Goal: Information Seeking & Learning: Find specific fact

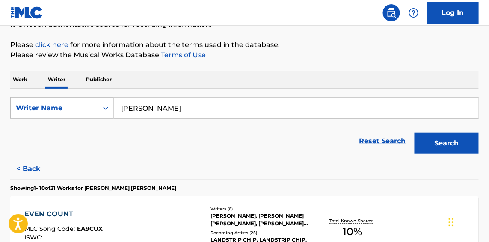
scroll to position [65, 0]
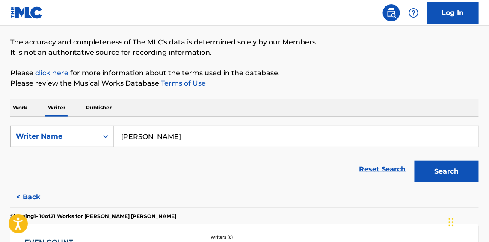
click at [26, 104] on p "Work" at bounding box center [20, 108] width 20 height 18
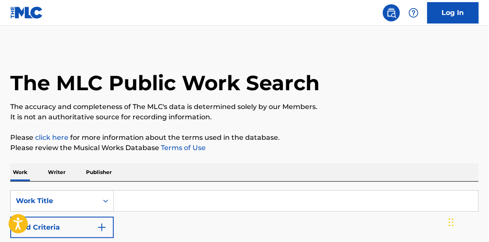
click at [211, 202] on input "Search Form" at bounding box center [296, 201] width 365 height 21
paste input "FUNNY little STORIES"
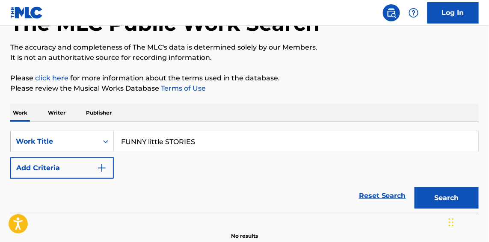
scroll to position [102, 0]
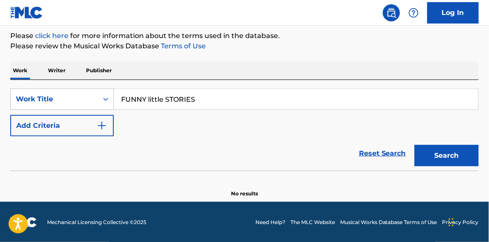
type input "FUNNY little STORIES"
click at [452, 139] on div "Search" at bounding box center [445, 154] width 69 height 34
drag, startPoint x: 451, startPoint y: 155, endPoint x: 376, endPoint y: 145, distance: 75.6
click at [451, 155] on button "Search" at bounding box center [447, 155] width 64 height 21
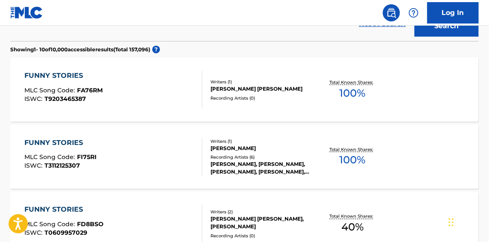
scroll to position [297, 0]
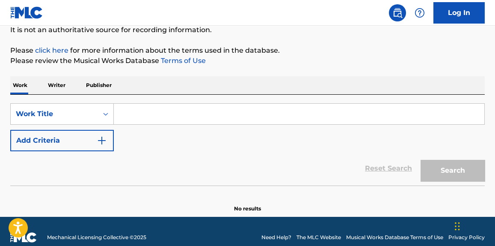
scroll to position [99, 0]
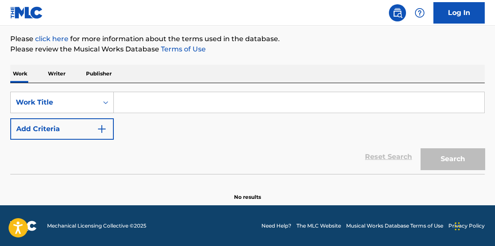
drag, startPoint x: 197, startPoint y: 100, endPoint x: 173, endPoint y: 110, distance: 26.3
click at [197, 99] on input "Search Form" at bounding box center [299, 102] width 371 height 21
paste input "Hurricane"
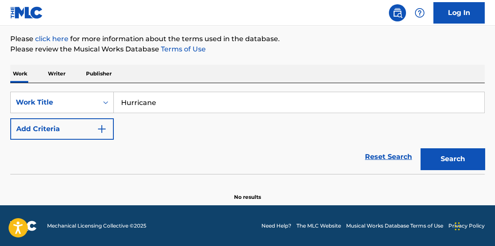
type input "Hurricane"
click at [70, 125] on button "Add Criteria" at bounding box center [62, 128] width 104 height 21
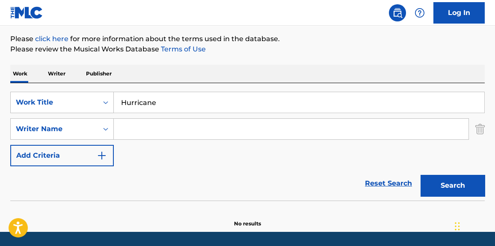
click at [138, 136] on input "Search Form" at bounding box center [291, 129] width 355 height 21
paste input "[PERSON_NAME]"
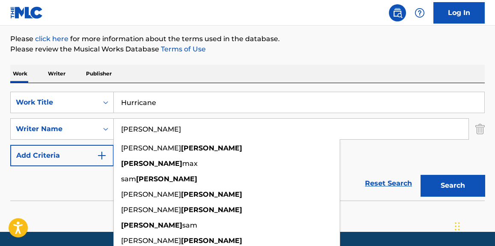
type input "[PERSON_NAME]"
click at [273, 46] on p "Please review the Musical Works Database Terms of Use" at bounding box center [247, 49] width 475 height 10
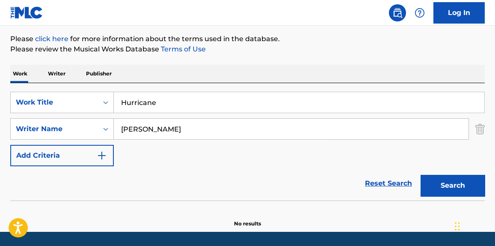
click at [433, 185] on button "Search" at bounding box center [453, 185] width 64 height 21
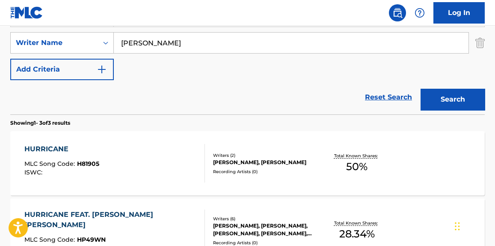
scroll to position [229, 0]
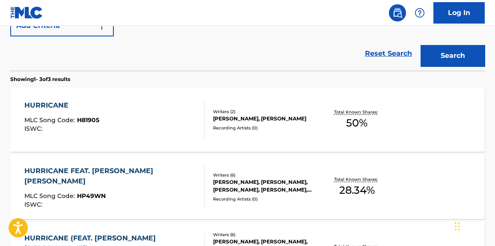
click at [173, 139] on div "HURRICANE MLC Song Code : H81905 ISWC : Writers ( 2 ) [PERSON_NAME], [PERSON_NA…" at bounding box center [247, 119] width 475 height 64
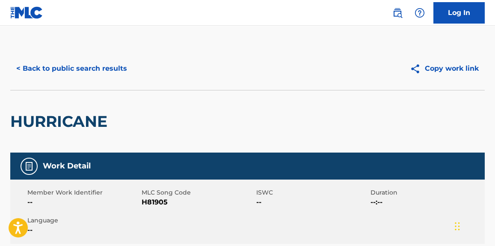
click at [97, 66] on button "< Back to public search results" at bounding box center [71, 68] width 123 height 21
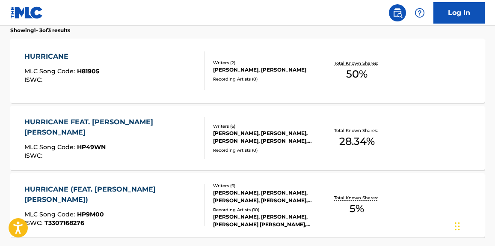
scroll to position [342, 0]
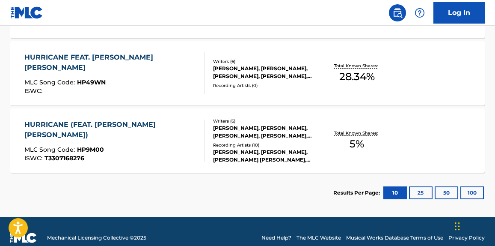
click at [151, 74] on div "HURRICANE FEAT. [PERSON_NAME] [PERSON_NAME] MLC Song Code : HP49WN ISWC :" at bounding box center [114, 73] width 180 height 42
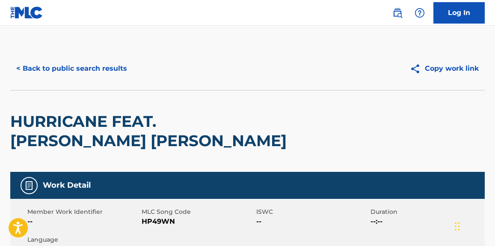
click at [101, 69] on button "< Back to public search results" at bounding box center [71, 68] width 123 height 21
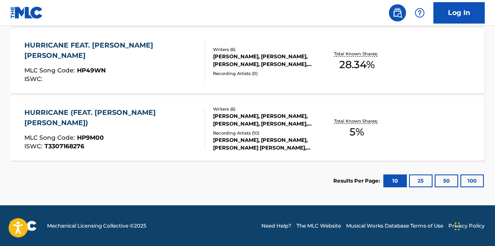
click at [184, 123] on div "HURRICANE (FEAT. [PERSON_NAME] [PERSON_NAME]) MLC Song Code : HP9M00 ISWC : T33…" at bounding box center [114, 128] width 180 height 42
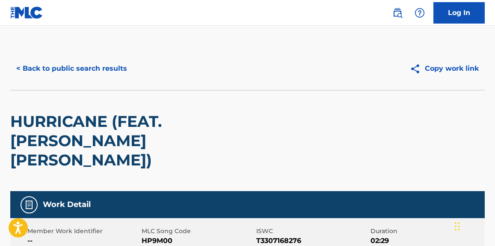
click at [95, 68] on button "< Back to public search results" at bounding box center [71, 68] width 123 height 21
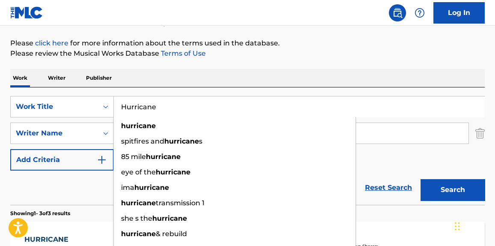
paste input ""Gravity (Unplugged) ""
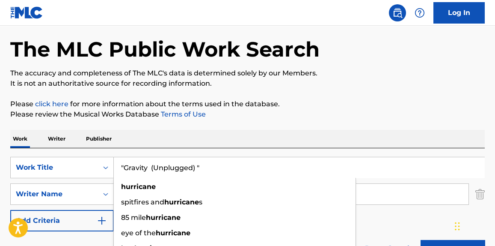
drag, startPoint x: 191, startPoint y: 111, endPoint x: 60, endPoint y: 105, distance: 131.1
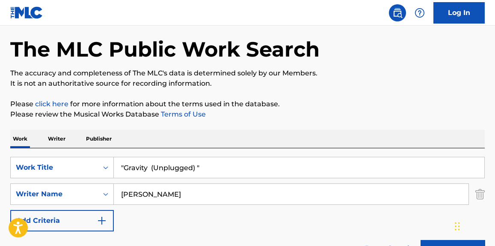
scroll to position [30, 0]
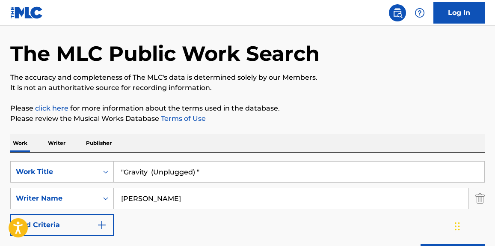
click at [382, 108] on p "Please click here for more information about the terms used in the database." at bounding box center [247, 108] width 475 height 10
click at [226, 167] on input ""Gravity (Unplugged) "" at bounding box center [299, 171] width 371 height 21
type input "Gravity (Unplugged)"
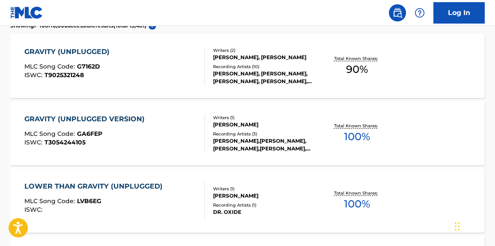
scroll to position [289, 0]
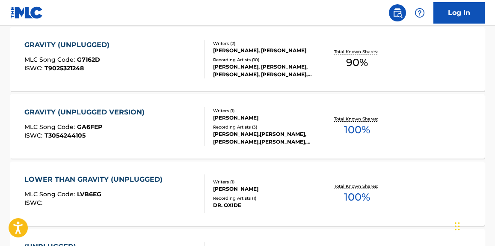
click at [199, 69] on div at bounding box center [201, 59] width 7 height 39
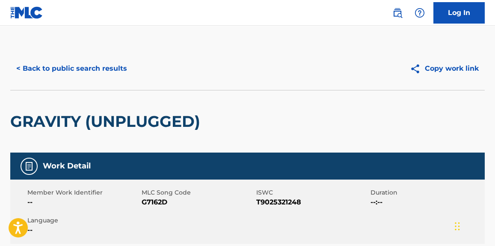
click at [111, 71] on button "< Back to public search results" at bounding box center [71, 68] width 123 height 21
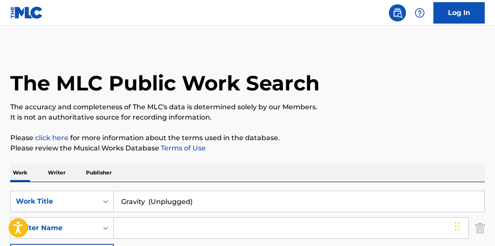
click at [212, 195] on input "Gravity (Unplugged)" at bounding box center [299, 201] width 371 height 21
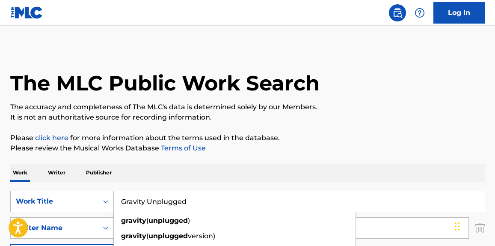
type input "Gravity Unplugged"
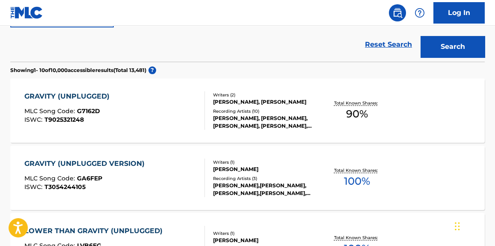
scroll to position [130, 0]
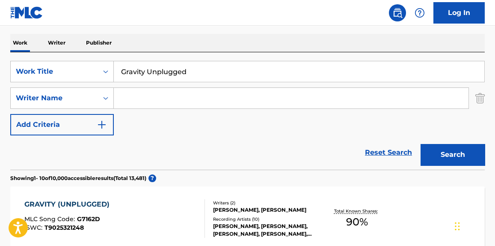
click at [162, 98] on input "Search Form" at bounding box center [291, 98] width 355 height 21
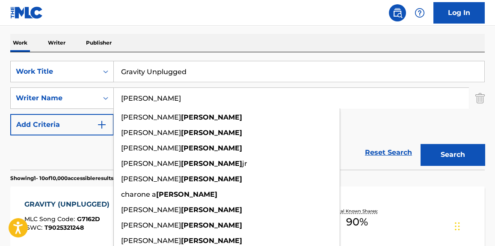
type input "[PERSON_NAME]"
click at [421, 144] on button "Search" at bounding box center [453, 154] width 64 height 21
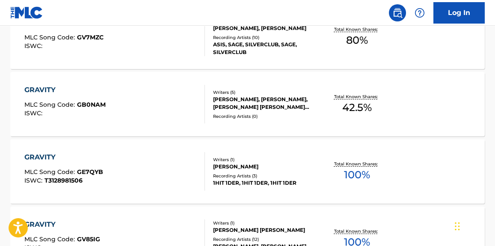
scroll to position [389, 0]
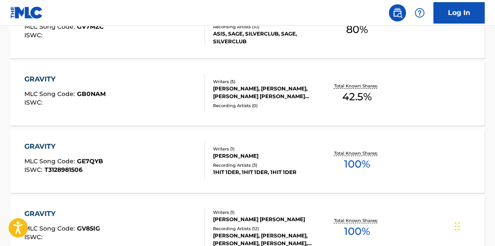
click at [194, 99] on div "GRAVITY MLC Song Code : GB0NAM ISWC :" at bounding box center [114, 93] width 180 height 39
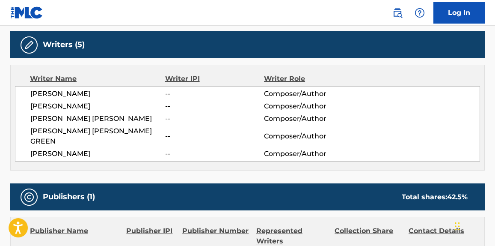
scroll to position [259, 0]
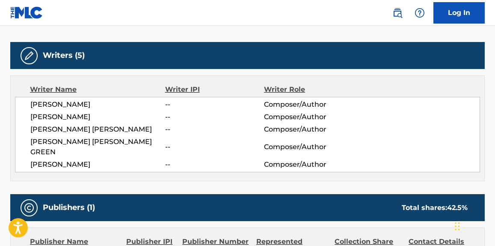
click at [121, 159] on span "[PERSON_NAME]" at bounding box center [97, 164] width 135 height 10
copy span "POLYCHRONOPOULOS"
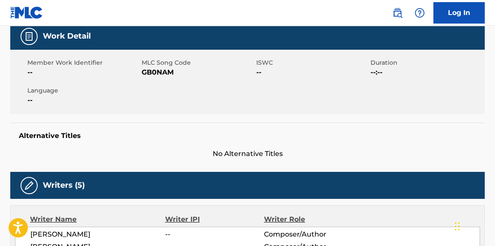
scroll to position [0, 0]
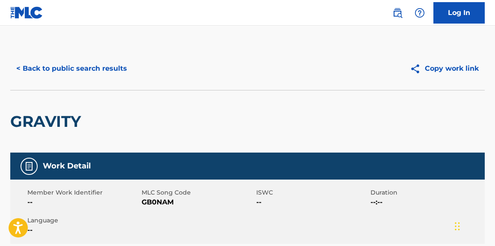
click at [104, 66] on button "< Back to public search results" at bounding box center [71, 68] width 123 height 21
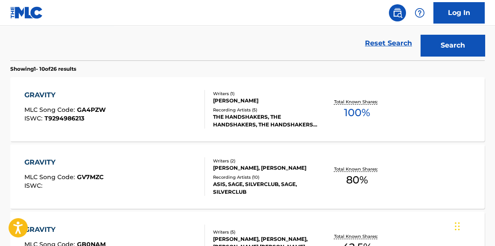
scroll to position [113, 0]
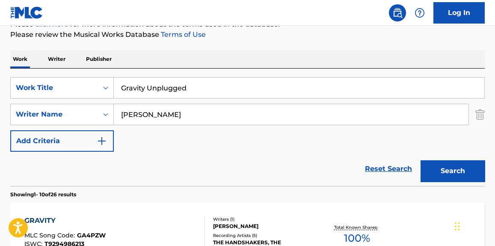
drag, startPoint x: 168, startPoint y: 123, endPoint x: 155, endPoint y: 117, distance: 14.6
click at [158, 119] on input "[PERSON_NAME]" at bounding box center [291, 114] width 355 height 21
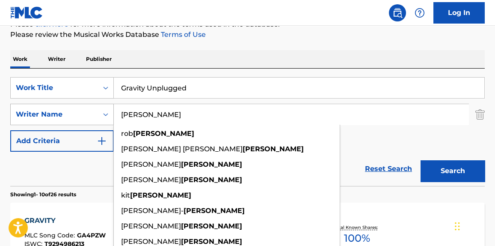
paste input "POLYCHRONOPOULOS"
drag, startPoint x: 149, startPoint y: 118, endPoint x: 79, endPoint y: 117, distance: 70.7
click at [76, 117] on div "SearchWithCriteria840ef5e9-cd74-4079-99dd-6c39a2a4977f Writer Name [PERSON_NAME…" at bounding box center [247, 114] width 475 height 21
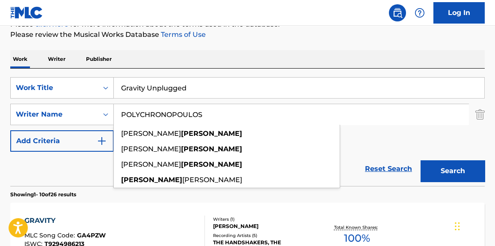
type input "POLYCHRONOPOULOS"
drag, startPoint x: 470, startPoint y: 171, endPoint x: 444, endPoint y: 176, distance: 25.8
click at [469, 171] on button "Search" at bounding box center [453, 170] width 64 height 21
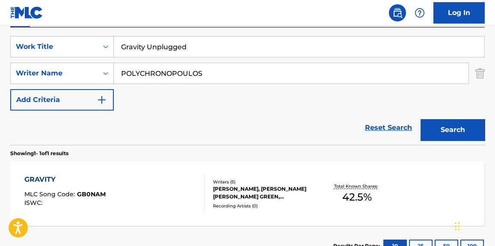
scroll to position [90, 0]
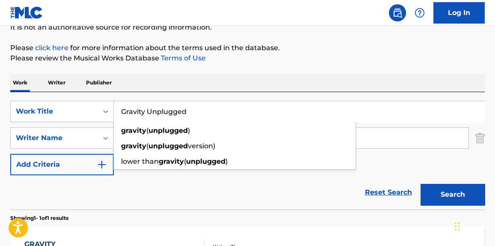
drag, startPoint x: 198, startPoint y: 105, endPoint x: 142, endPoint y: 60, distance: 72.1
click at [35, 105] on div "SearchWithCriteriab2ac057f-a13f-4b1e-a61c-1a864911c8f6 Work Title Gravity Unplu…" at bounding box center [247, 111] width 475 height 21
paste input "Ember (Interlude)"
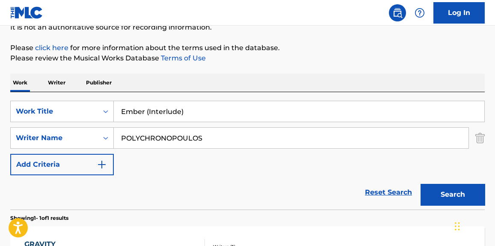
click at [268, 37] on div "The MLC Public Work Search The accuracy and completeness of The MLC's data is d…" at bounding box center [247, 143] width 495 height 373
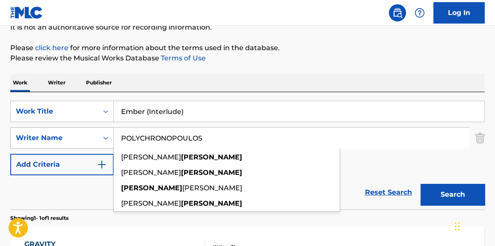
drag, startPoint x: 278, startPoint y: 134, endPoint x: 109, endPoint y: 140, distance: 168.8
click at [109, 140] on div "SearchWithCriteria840ef5e9-cd74-4079-99dd-6c39a2a4977f Writer Name [PERSON_NAME…" at bounding box center [247, 137] width 475 height 21
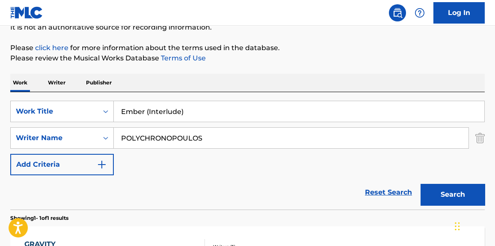
click at [438, 187] on button "Search" at bounding box center [453, 194] width 64 height 21
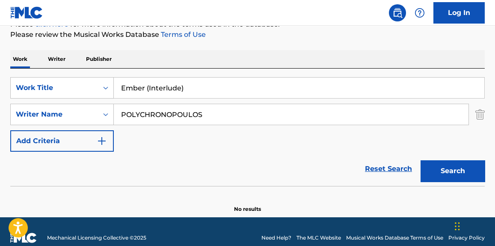
scroll to position [125, 0]
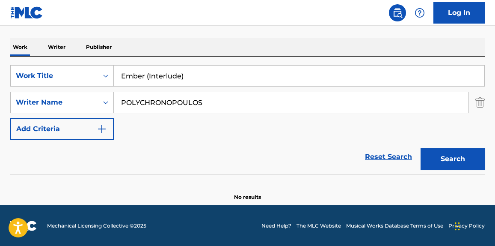
click at [208, 83] on input "Ember (Interlude)" at bounding box center [299, 76] width 371 height 21
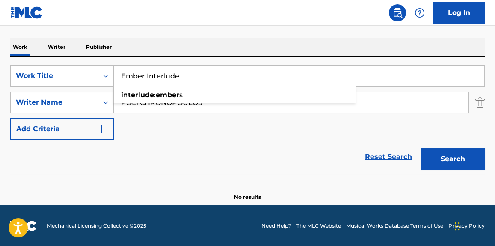
click at [421, 148] on button "Search" at bounding box center [453, 158] width 64 height 21
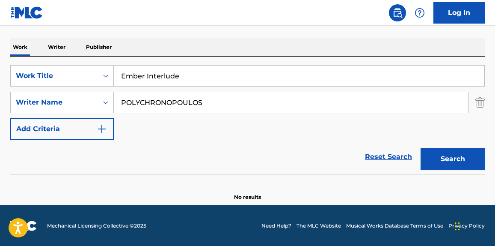
drag, startPoint x: 203, startPoint y: 82, endPoint x: 181, endPoint y: 81, distance: 22.7
click at [203, 82] on input "Ember Interlude" at bounding box center [299, 76] width 371 height 21
click at [164, 78] on input "Ember Interlude" at bounding box center [299, 76] width 371 height 21
click at [165, 77] on input "Ember Interlude" at bounding box center [299, 76] width 371 height 21
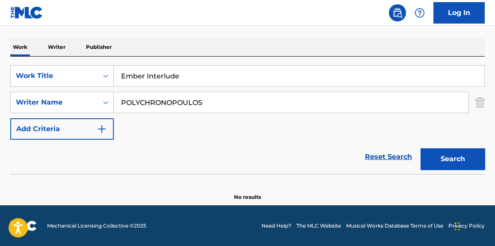
click at [165, 77] on input "Ember Interlude" at bounding box center [299, 76] width 371 height 21
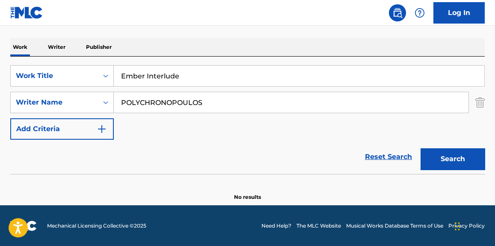
click at [200, 77] on input "Ember Interlude" at bounding box center [299, 76] width 371 height 21
drag, startPoint x: 203, startPoint y: 75, endPoint x: 145, endPoint y: 80, distance: 58.0
click at [145, 80] on input "Ember Interlude" at bounding box center [299, 76] width 371 height 21
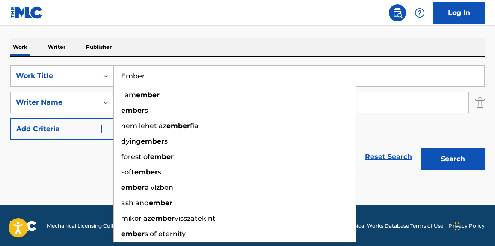
type input "Ember"
drag, startPoint x: 463, startPoint y: 155, endPoint x: 438, endPoint y: 155, distance: 25.3
click at [457, 154] on button "Search" at bounding box center [453, 158] width 64 height 21
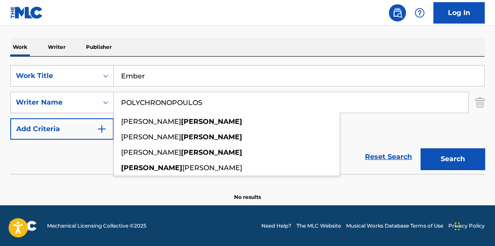
drag, startPoint x: 208, startPoint y: 107, endPoint x: 0, endPoint y: 114, distance: 208.2
click at [0, 115] on div "The MLC Public Work Search The accuracy and completeness of The MLC's data is d…" at bounding box center [247, 61] width 495 height 279
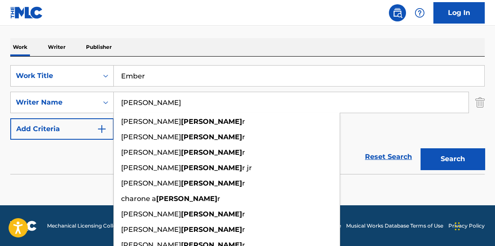
type input "[PERSON_NAME]"
click at [421, 148] on button "Search" at bounding box center [453, 158] width 64 height 21
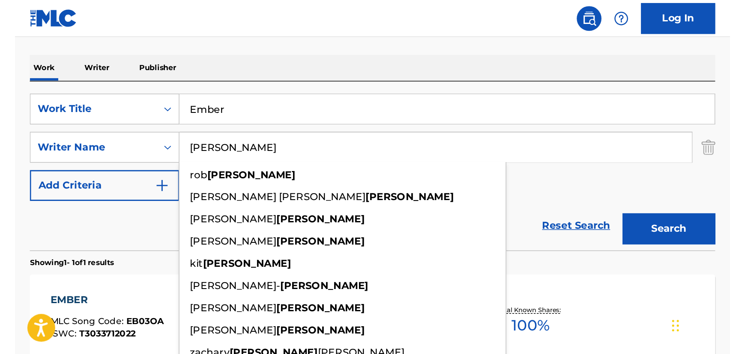
scroll to position [111, 0]
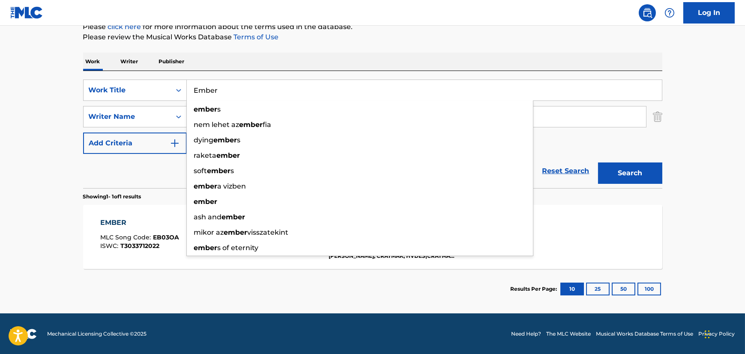
paste input "Missing You"
drag, startPoint x: 238, startPoint y: 89, endPoint x: 56, endPoint y: 102, distance: 182.5
click at [98, 101] on div "SearchWithCriteriab2ac057f-a13f-4b1e-a61c-1a864911c8f6 Work Title Missing You e…" at bounding box center [372, 117] width 579 height 74
type input "Missing You"
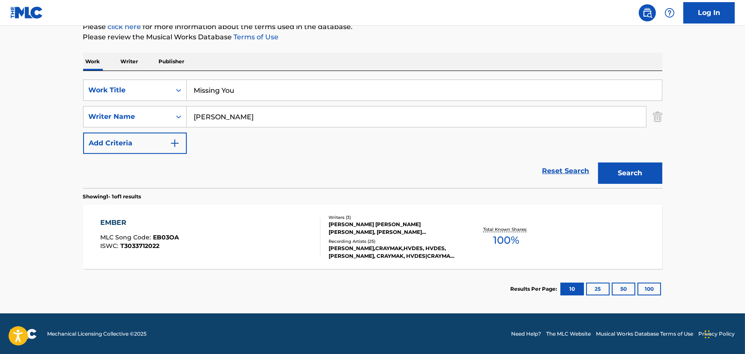
click at [56, 102] on main "The MLC Public Work Search The accuracy and completeness of The MLC's data is d…" at bounding box center [372, 114] width 745 height 399
drag, startPoint x: 283, startPoint y: 119, endPoint x: 273, endPoint y: 119, distance: 9.4
click at [273, 119] on input "[PERSON_NAME]" at bounding box center [416, 117] width 459 height 21
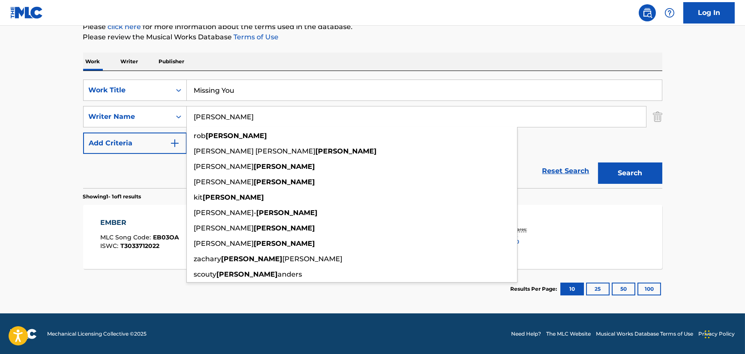
click at [495, 176] on button "Search" at bounding box center [630, 173] width 64 height 21
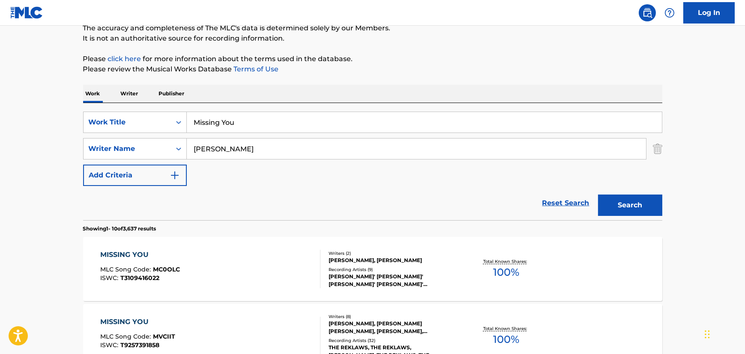
scroll to position [0, 0]
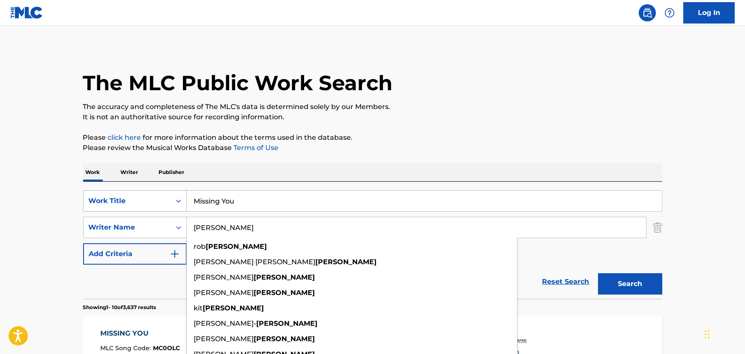
drag, startPoint x: 231, startPoint y: 234, endPoint x: 163, endPoint y: 209, distance: 72.9
click at [137, 224] on div "SearchWithCriteria840ef5e9-cd74-4079-99dd-6c39a2a4977f Writer Name [PERSON_NAME…" at bounding box center [372, 227] width 579 height 21
paste input "[PERSON_NAME]"
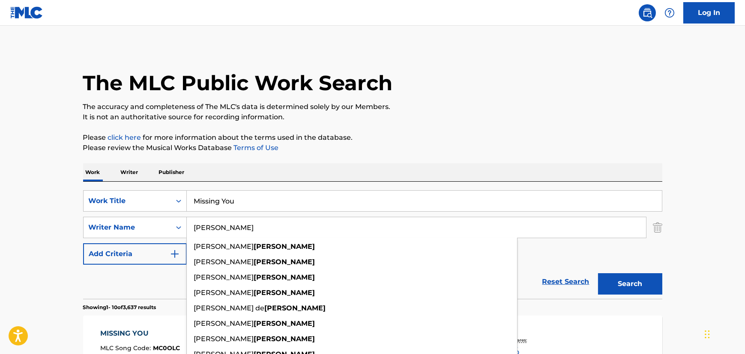
type input "[PERSON_NAME]"
click at [376, 99] on div "The MLC Public Work Search" at bounding box center [372, 78] width 579 height 63
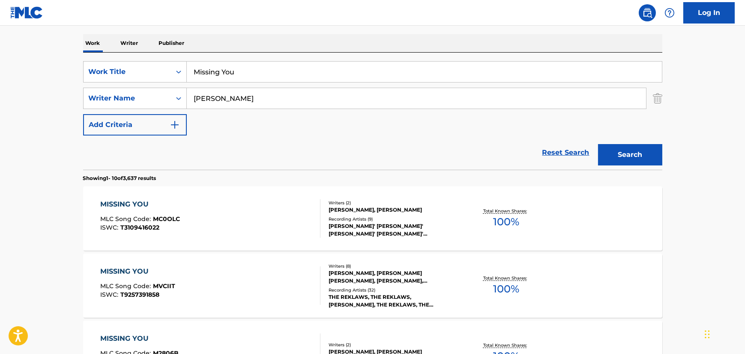
click at [495, 147] on button "Search" at bounding box center [630, 154] width 64 height 21
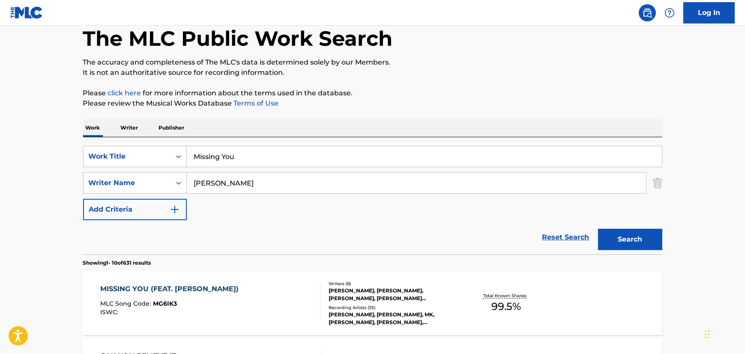
scroll to position [129, 0]
